Goal: Information Seeking & Learning: Learn about a topic

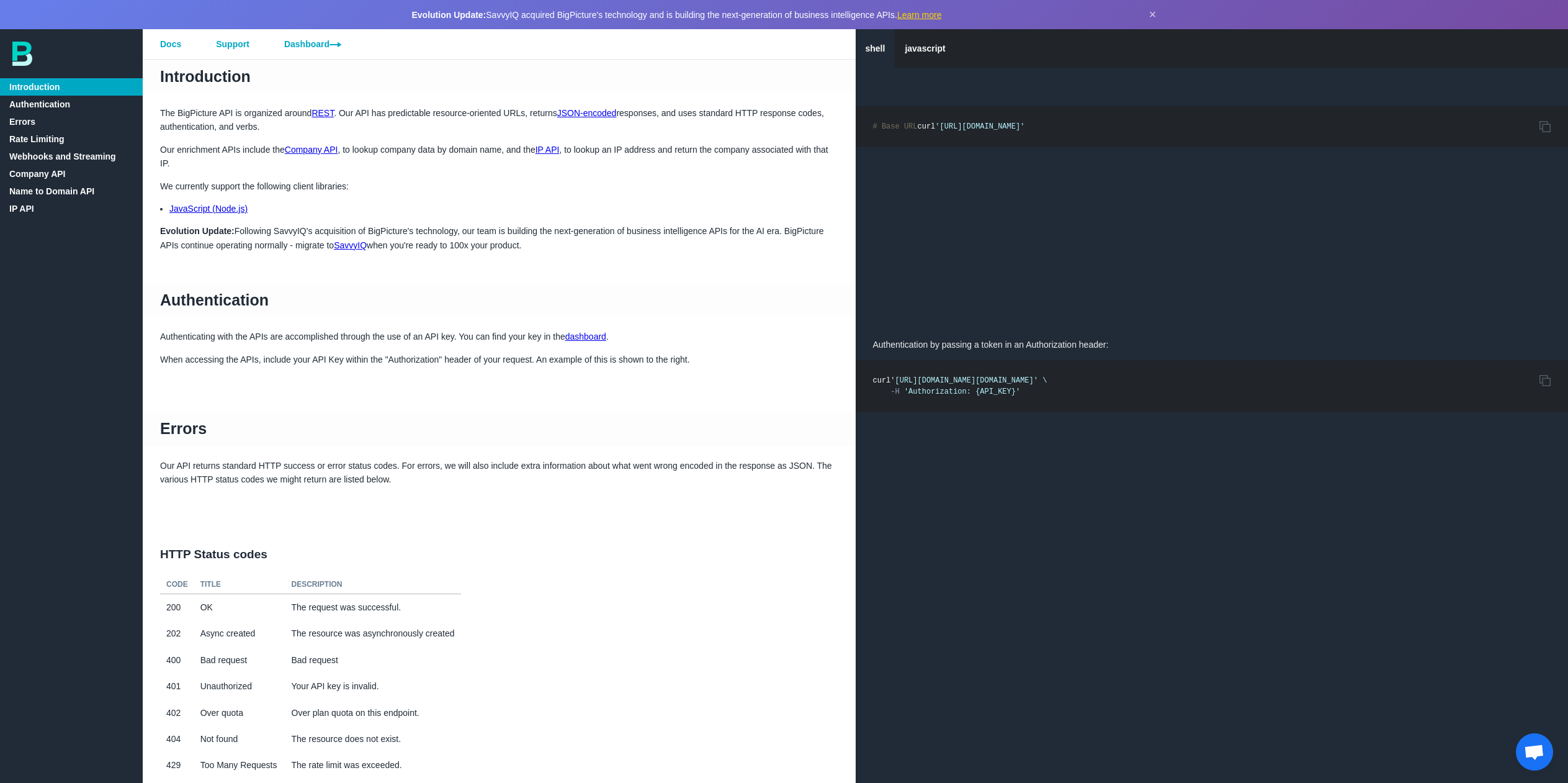
scroll to position [496, 0]
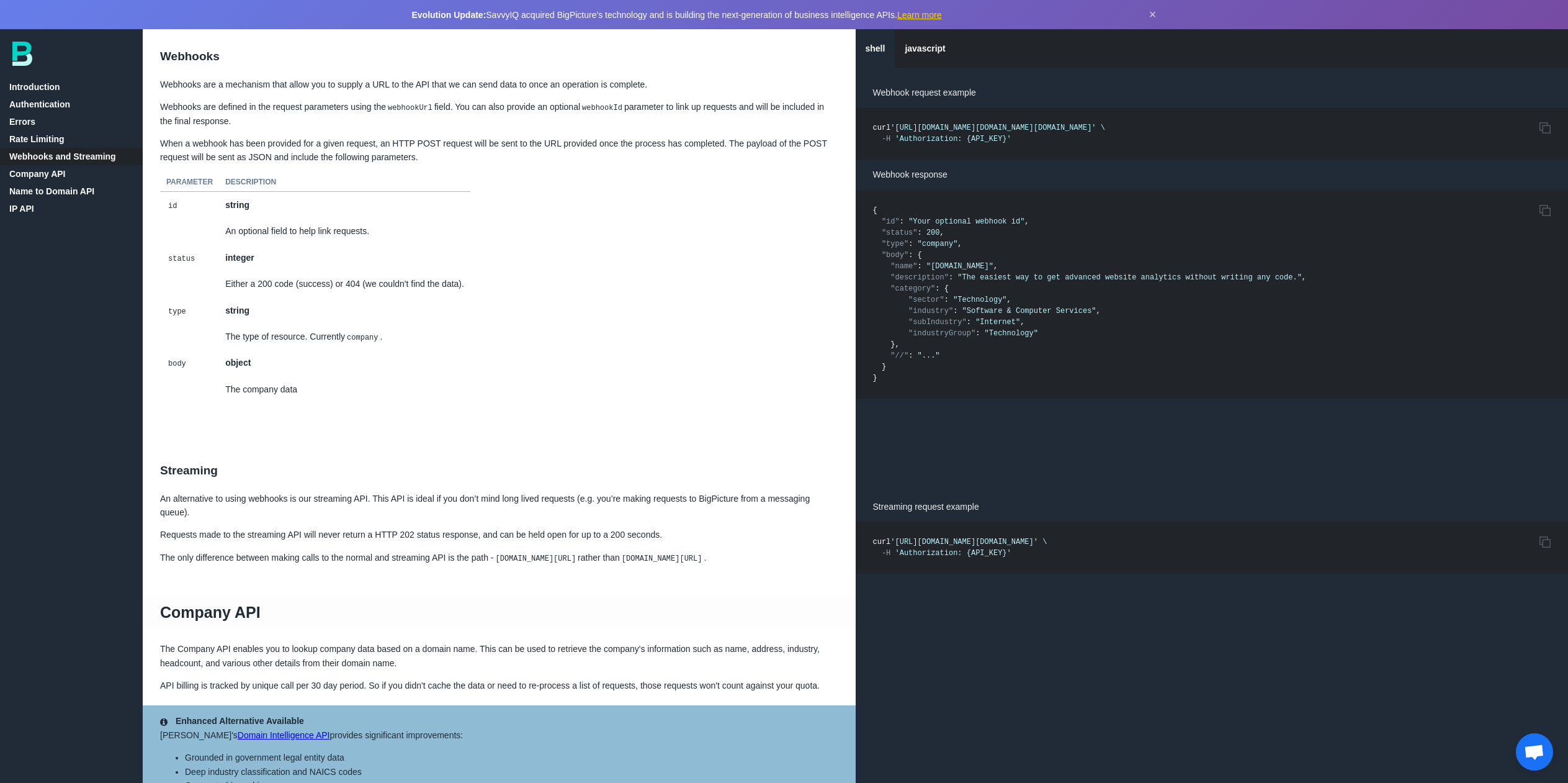
scroll to position [1552, 0]
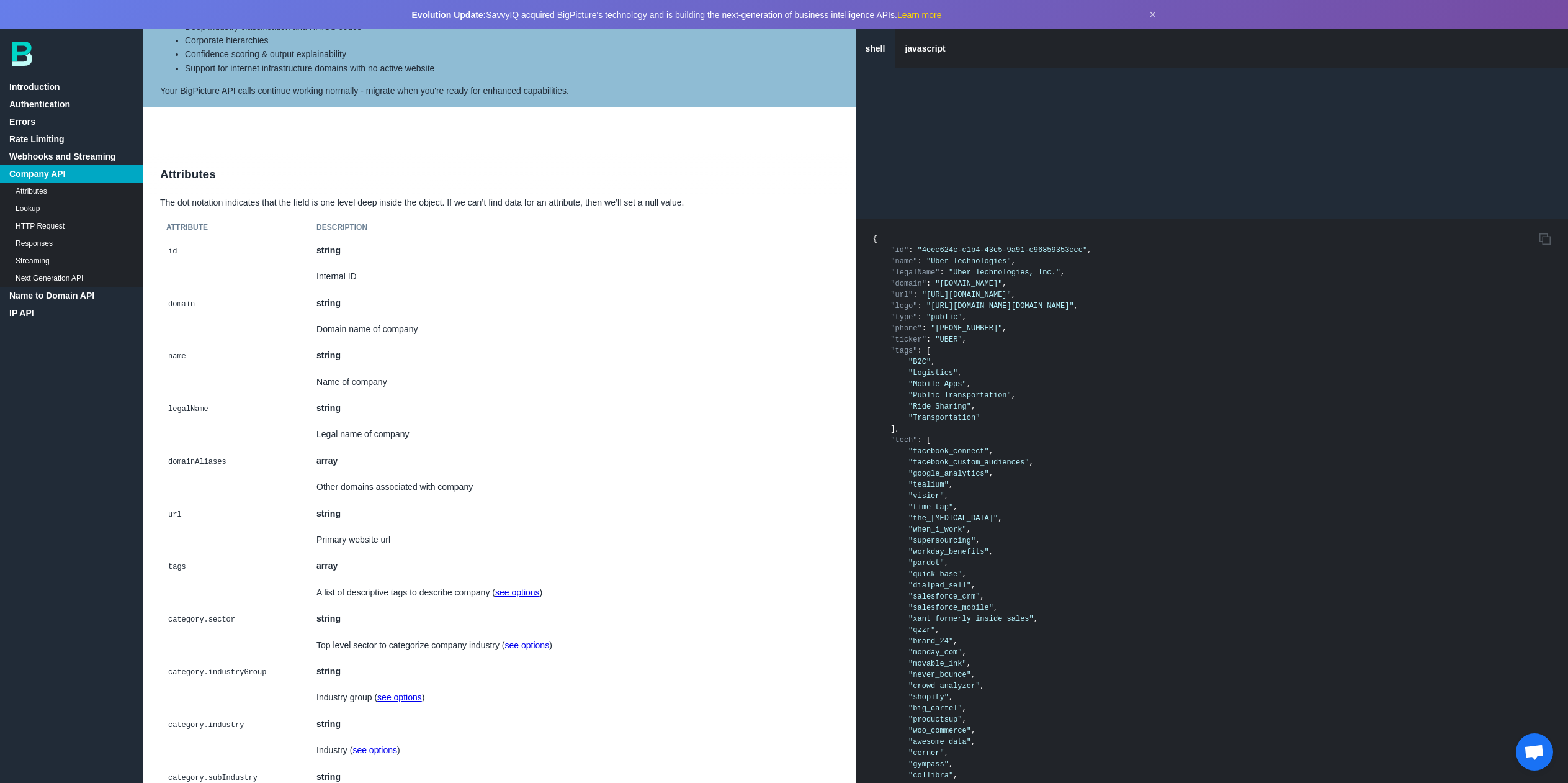
scroll to position [2607, 0]
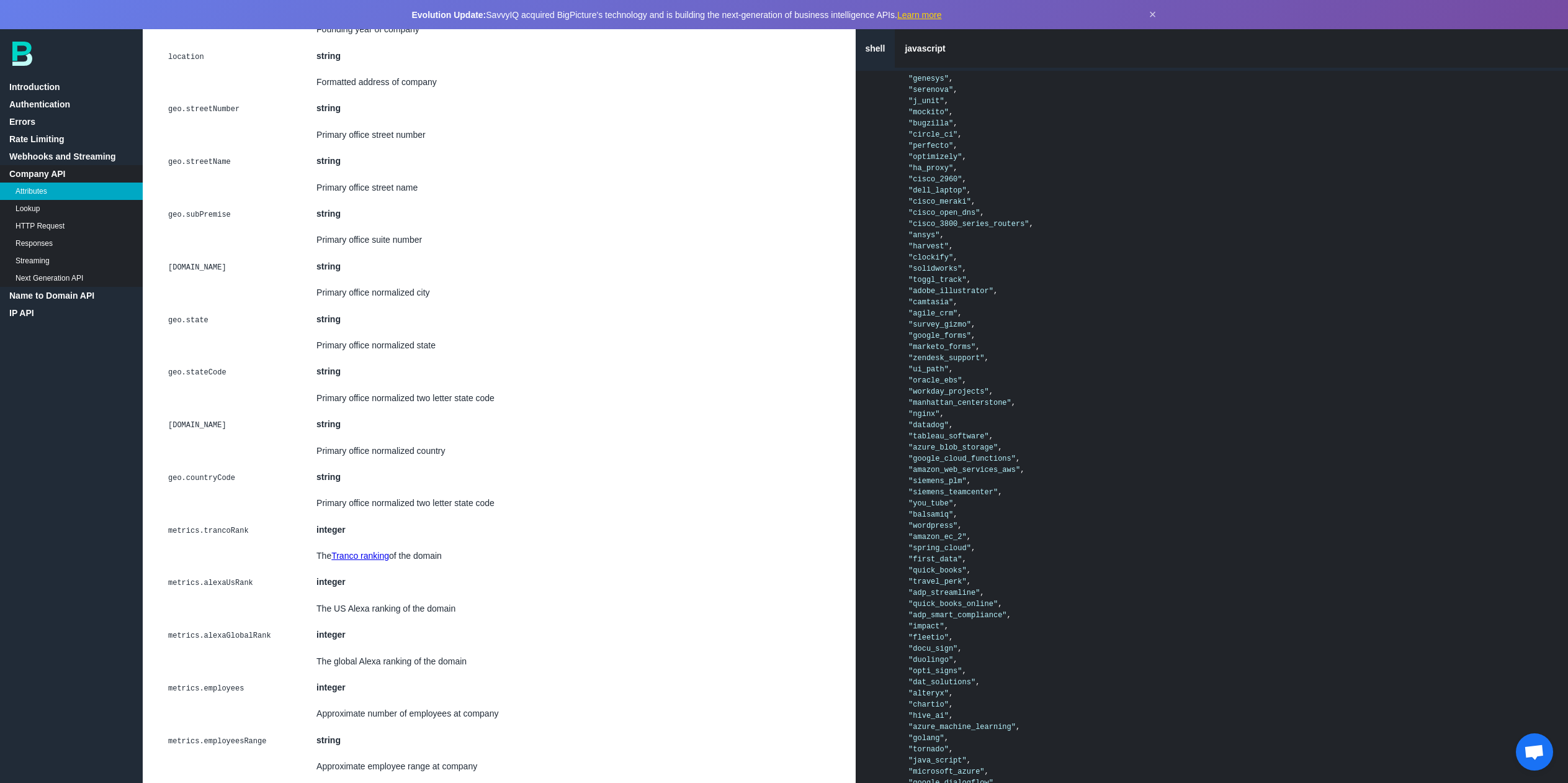
scroll to position [3725, 0]
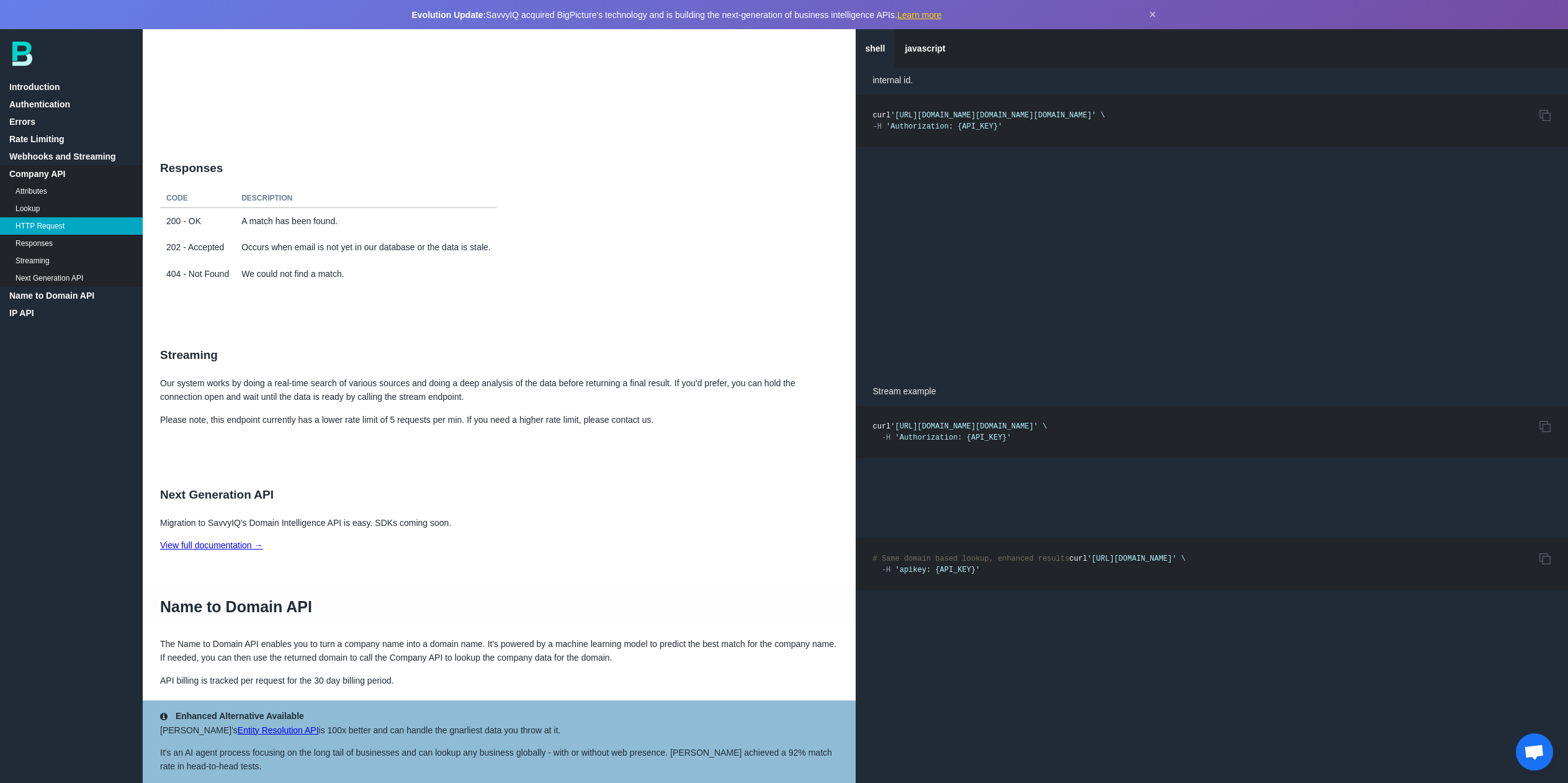
scroll to position [6146, 0]
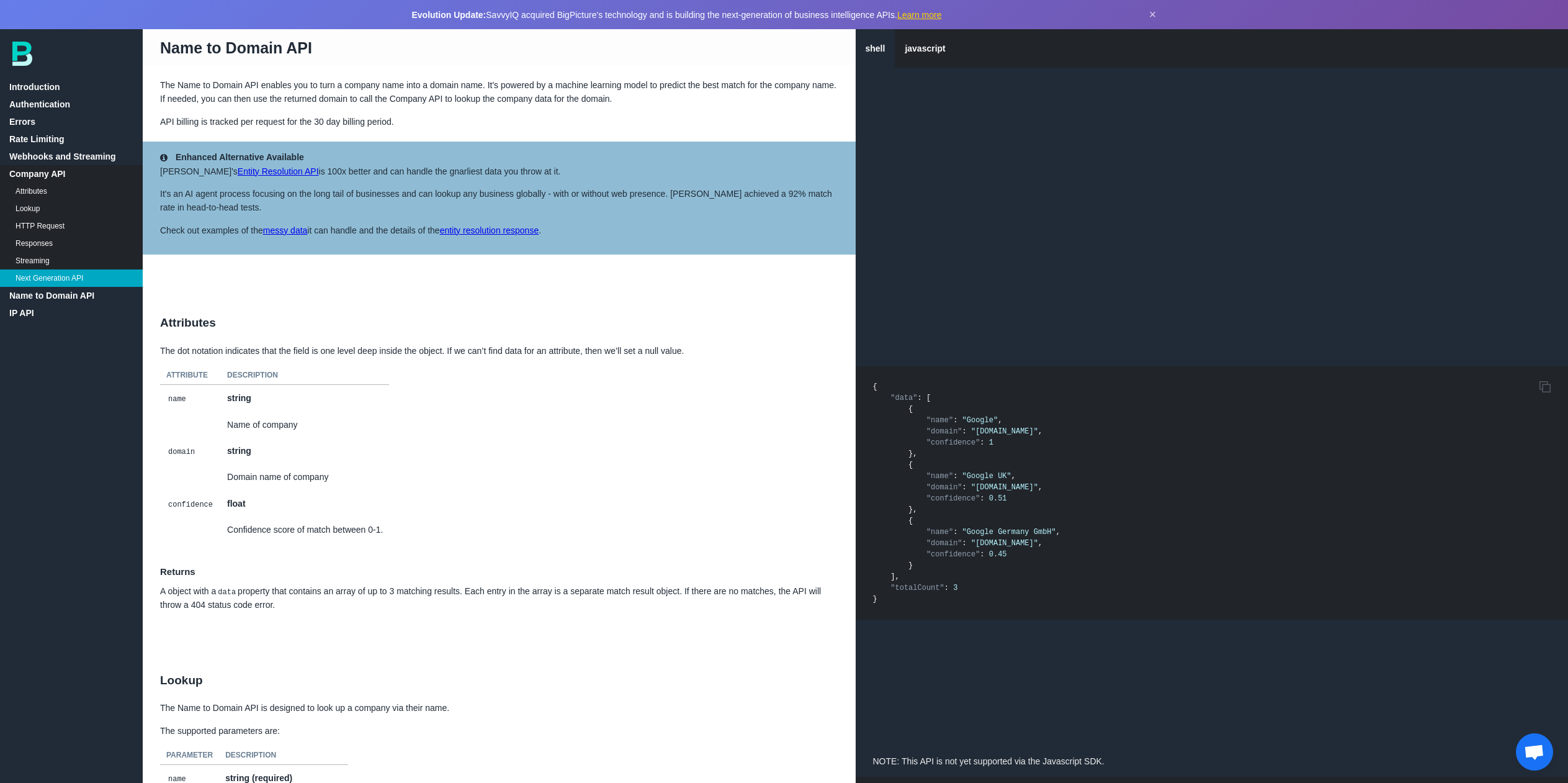
scroll to position [6766, 0]
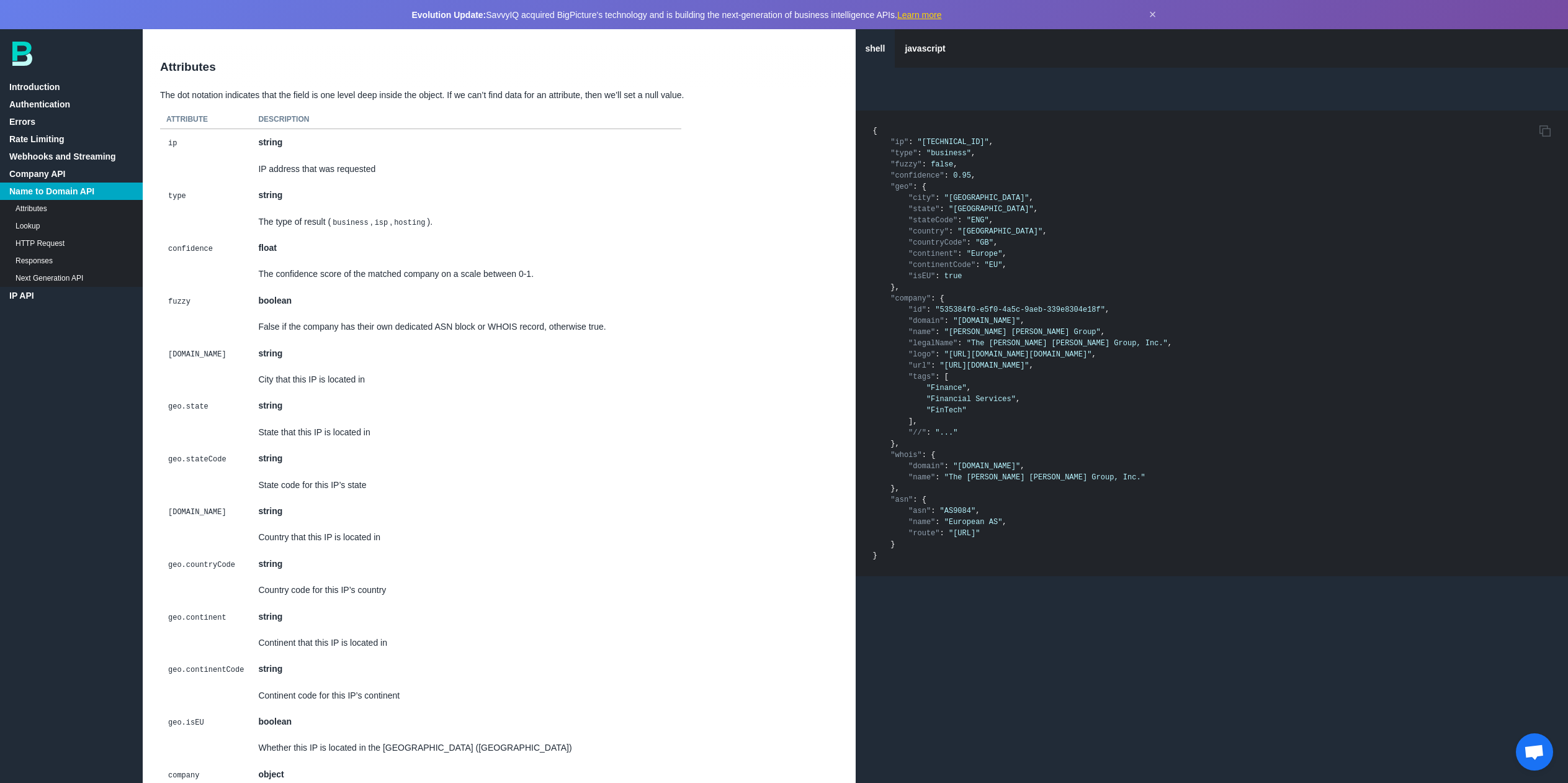
scroll to position [7698, 0]
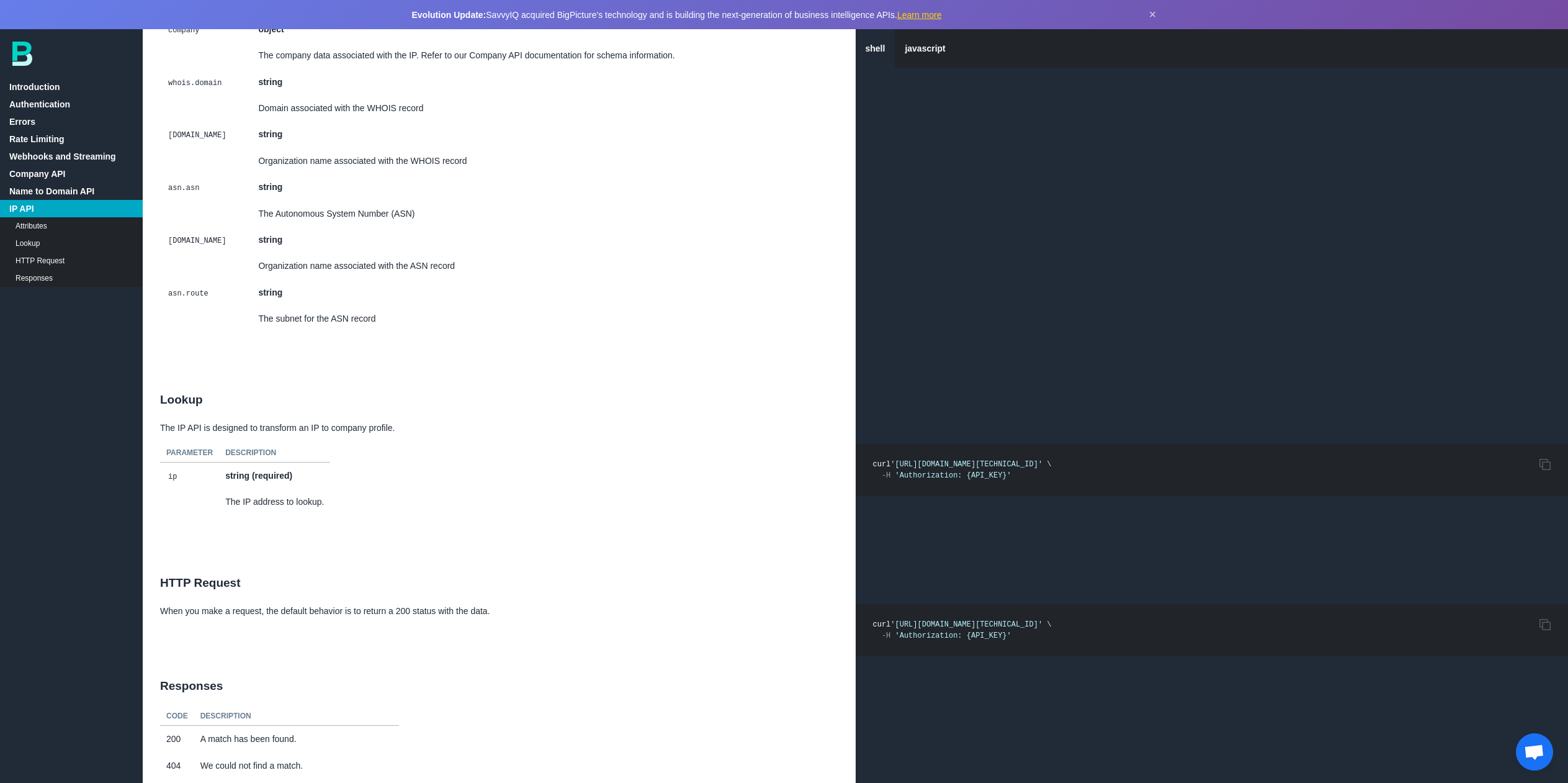
scroll to position [8324, 0]
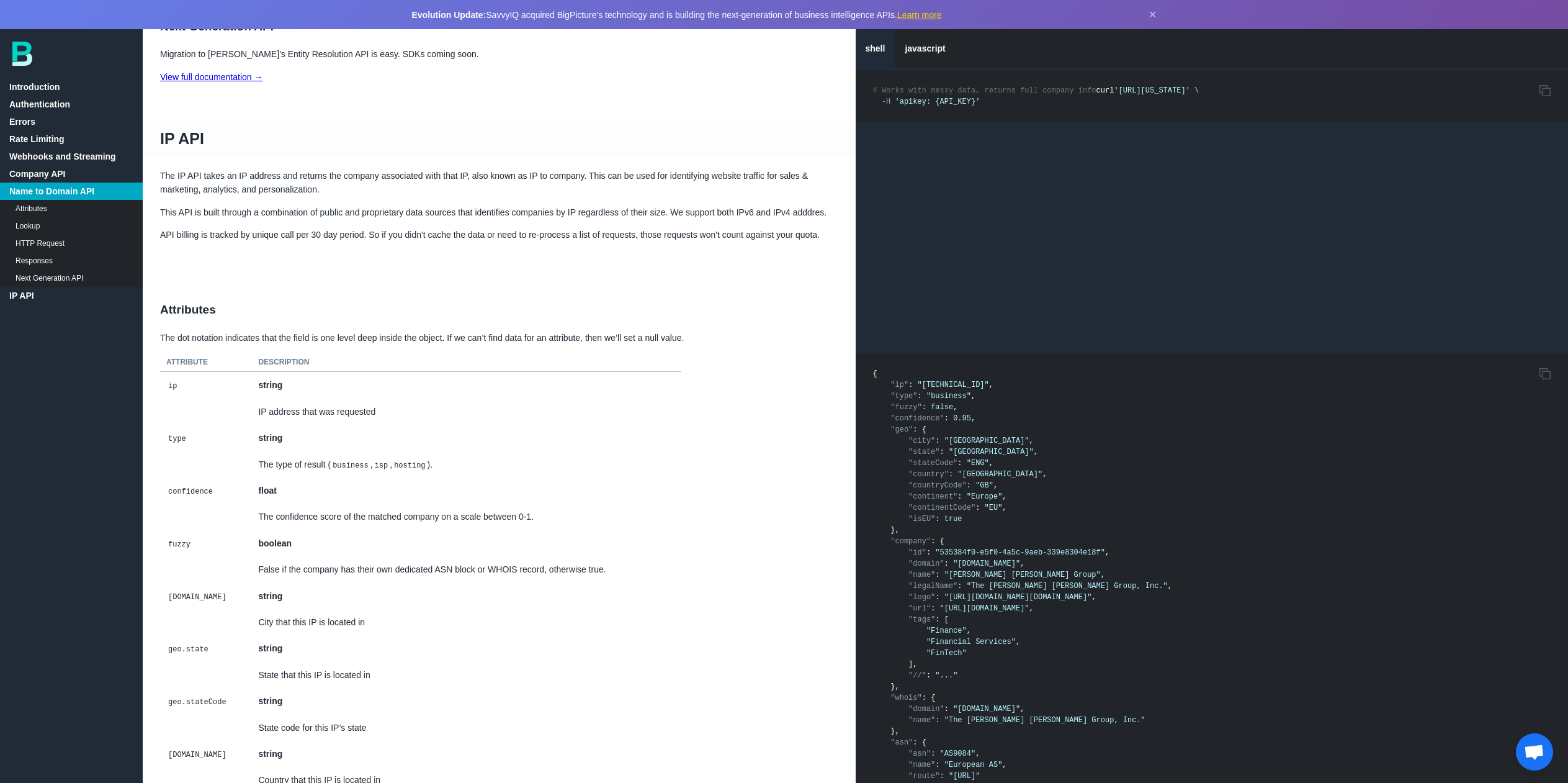
scroll to position [6772, 0]
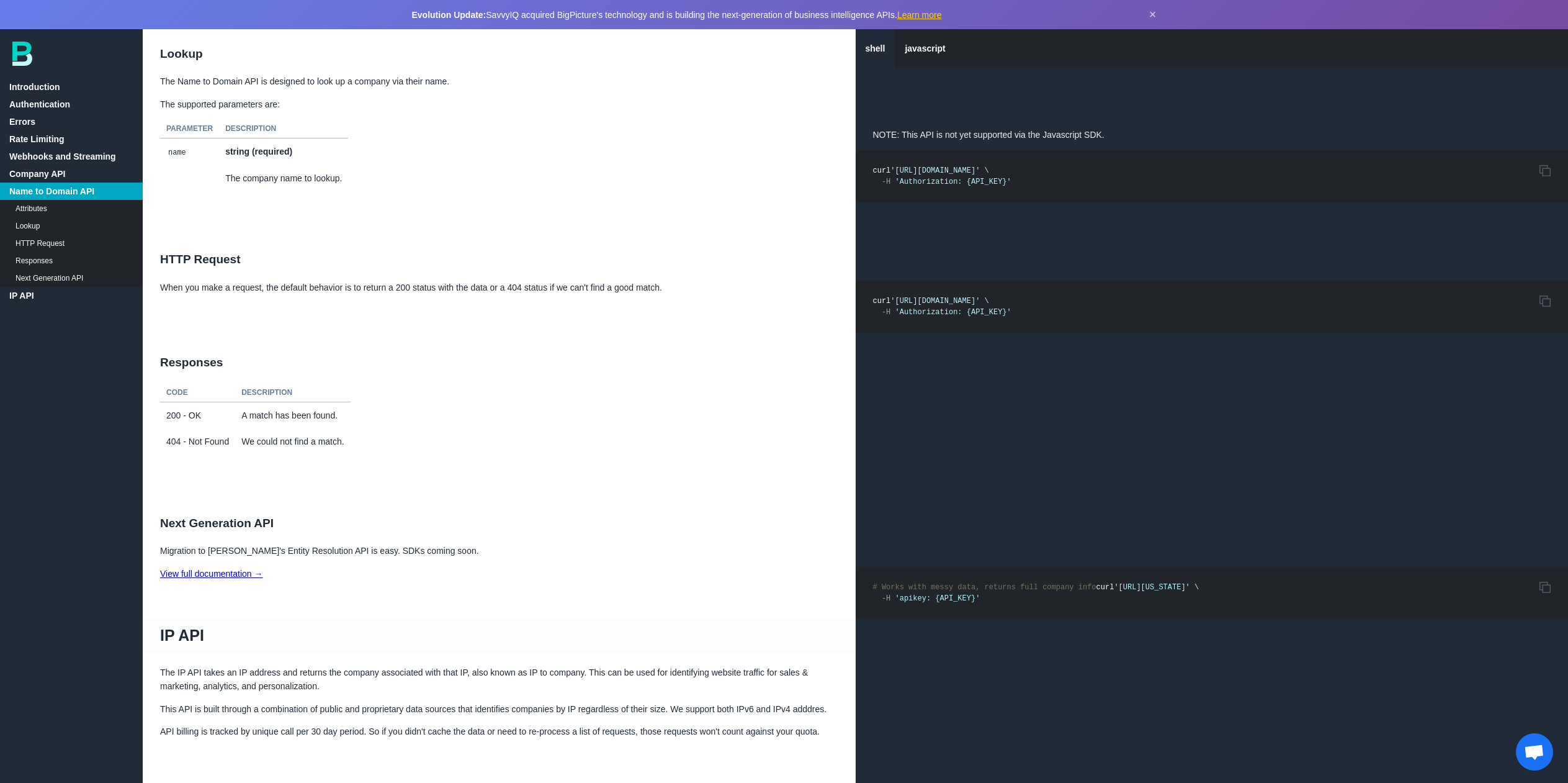
click at [36, 209] on link "Attributes" at bounding box center [71, 209] width 143 height 17
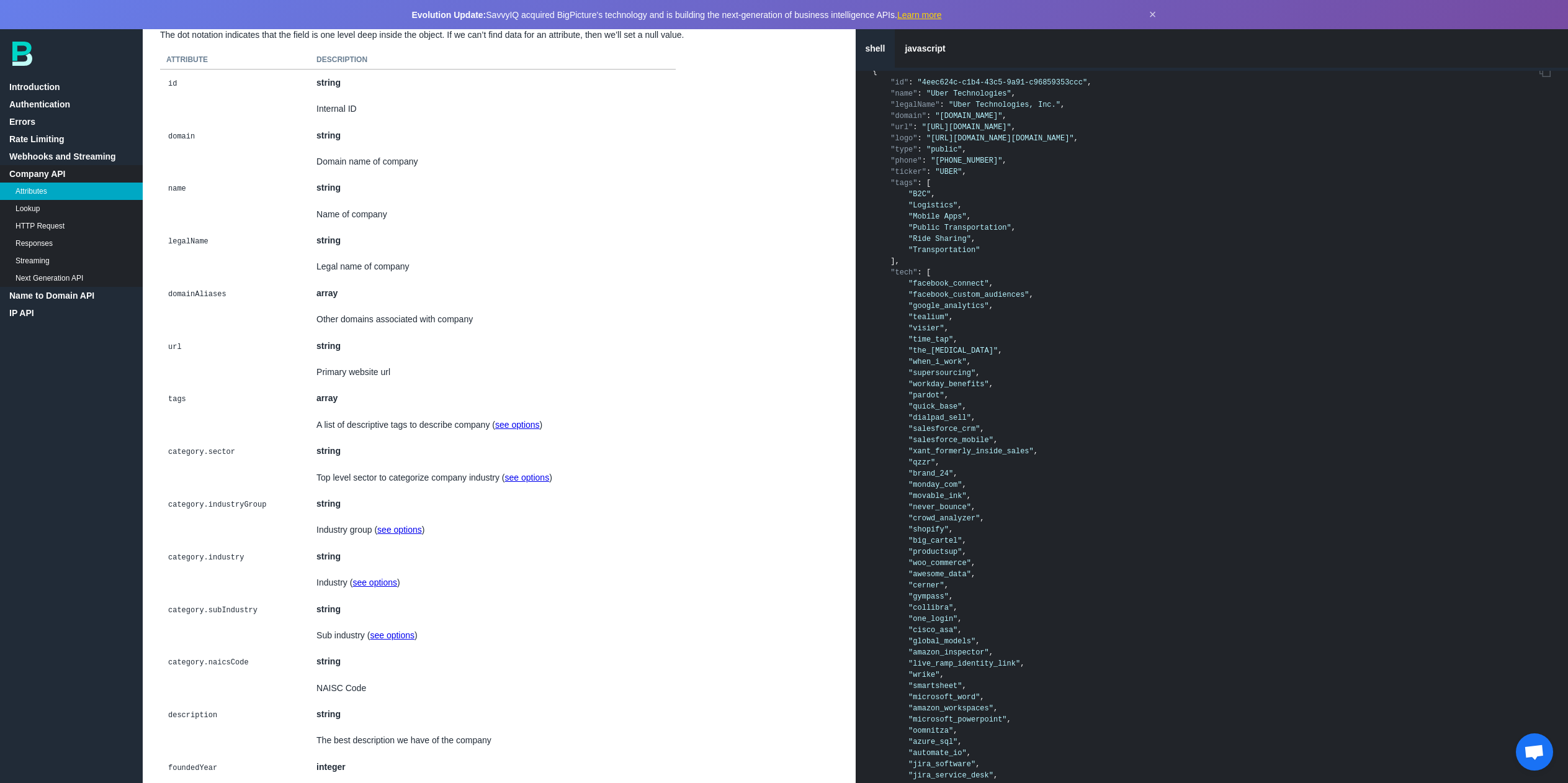
click at [36, 277] on link "Next Generation API" at bounding box center [71, 278] width 143 height 17
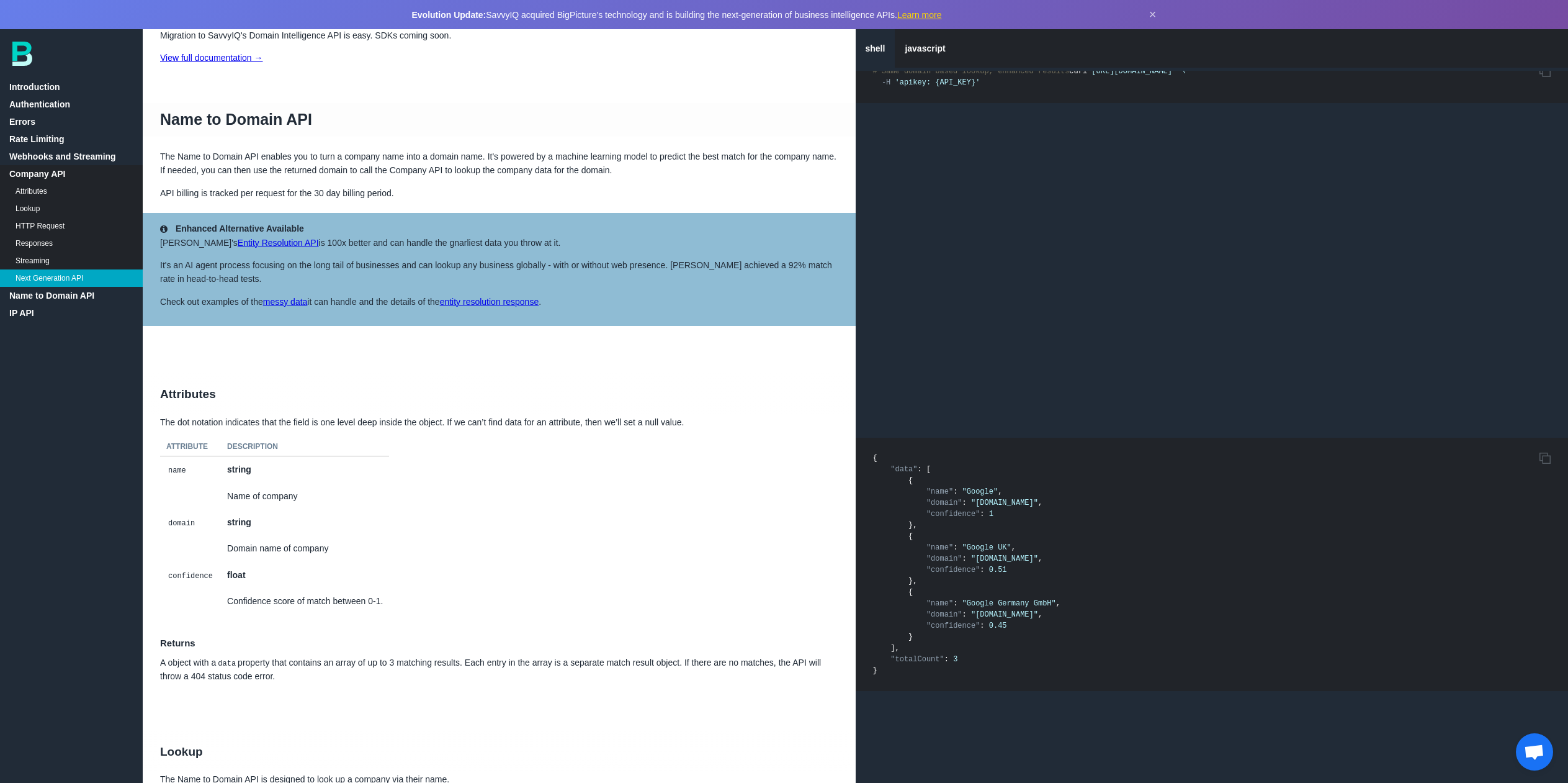
scroll to position [6323, 0]
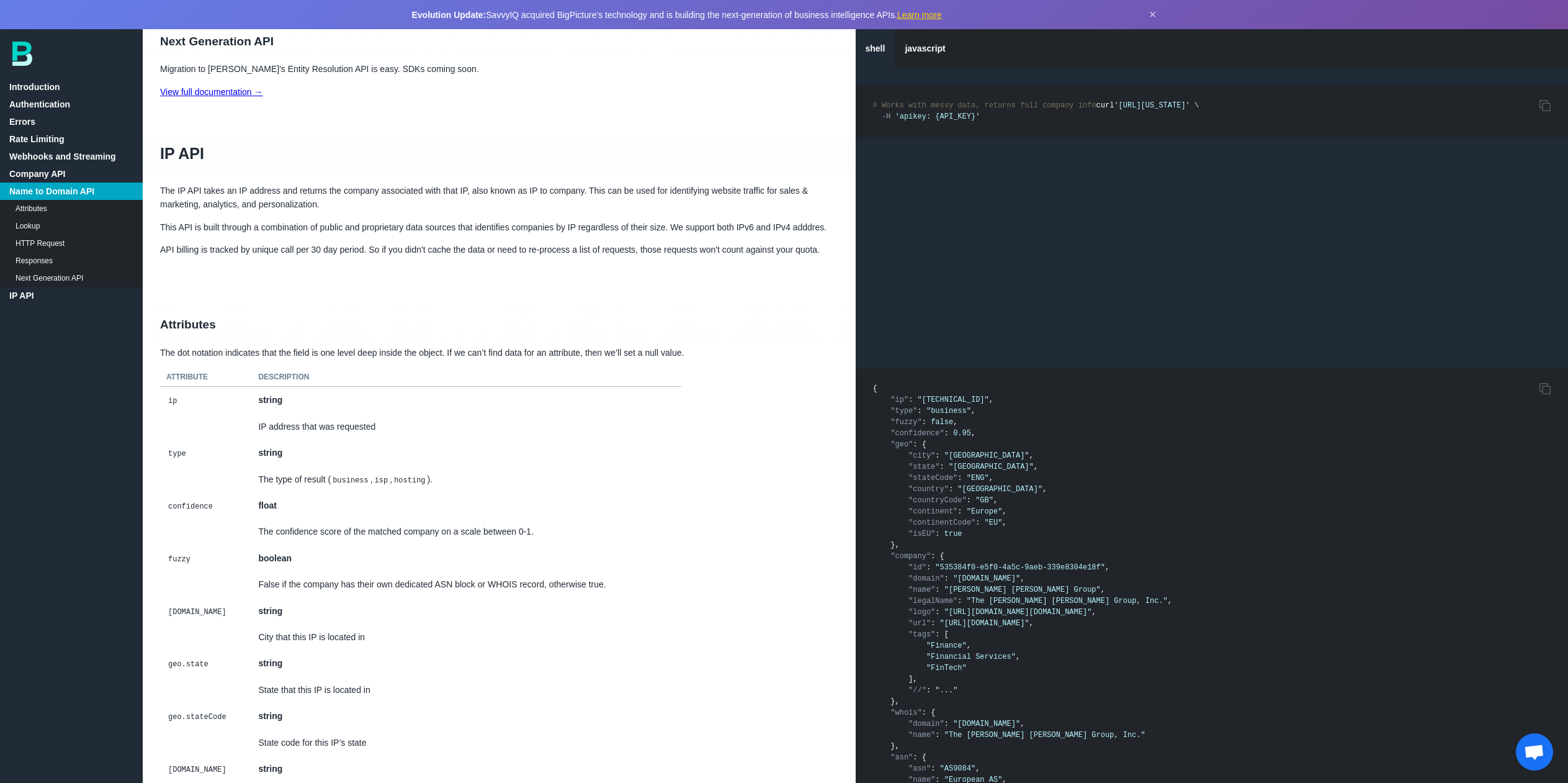
scroll to position [7751, 0]
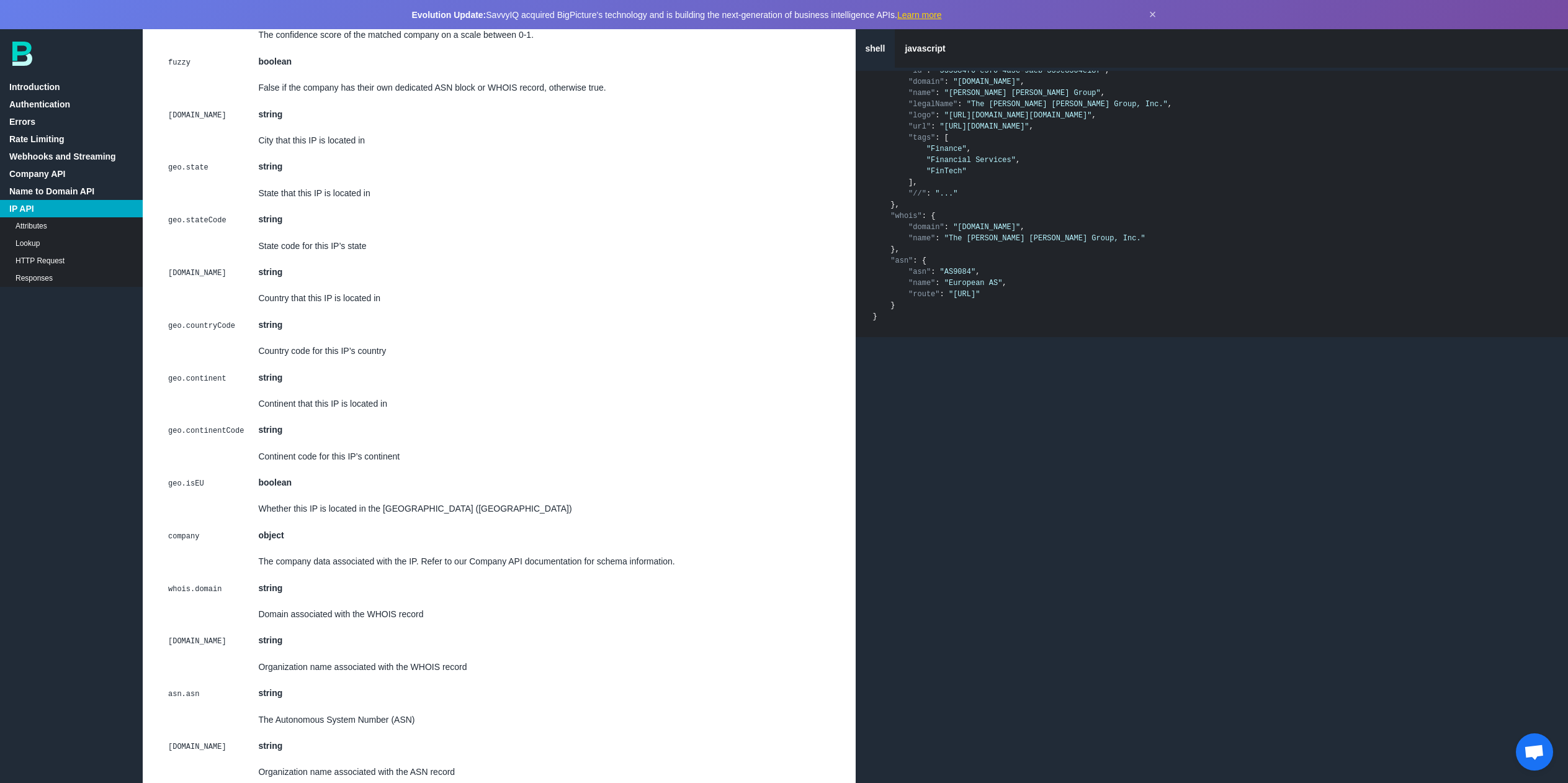
click at [747, 776] on table "Attribute Description ip string IP address that was requested type string The t…" at bounding box center [499, 354] width 713 height 966
